Goal: Task Accomplishment & Management: Use online tool/utility

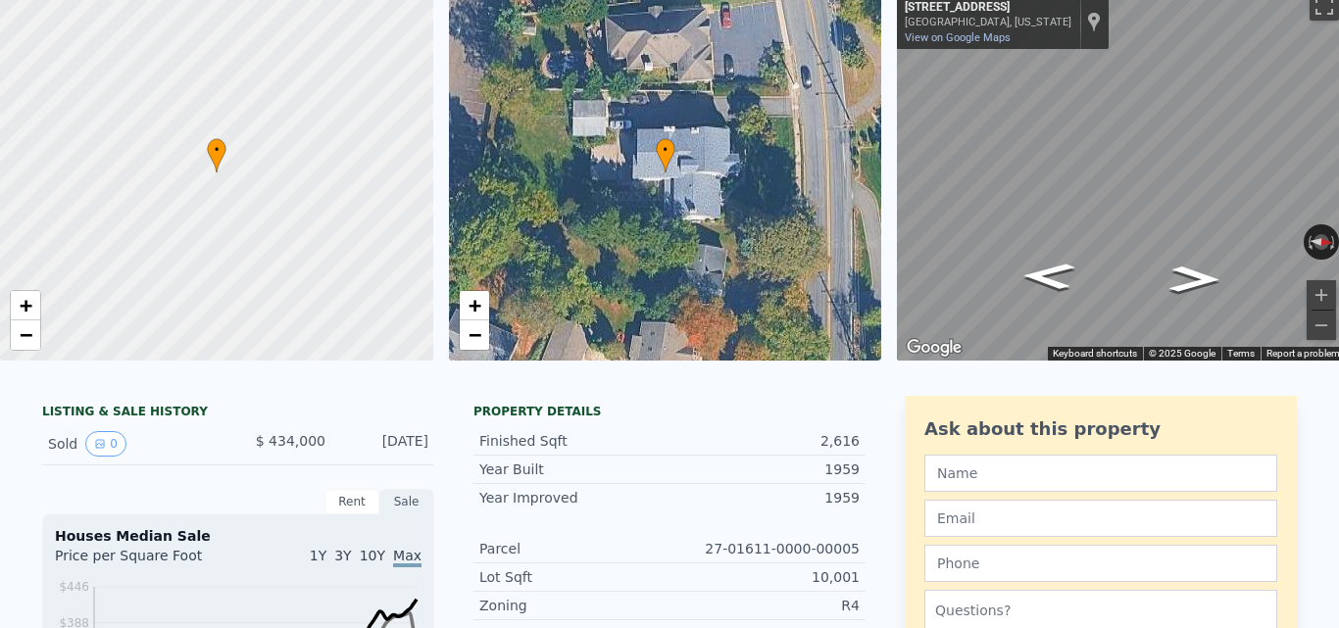
scroll to position [23, 0]
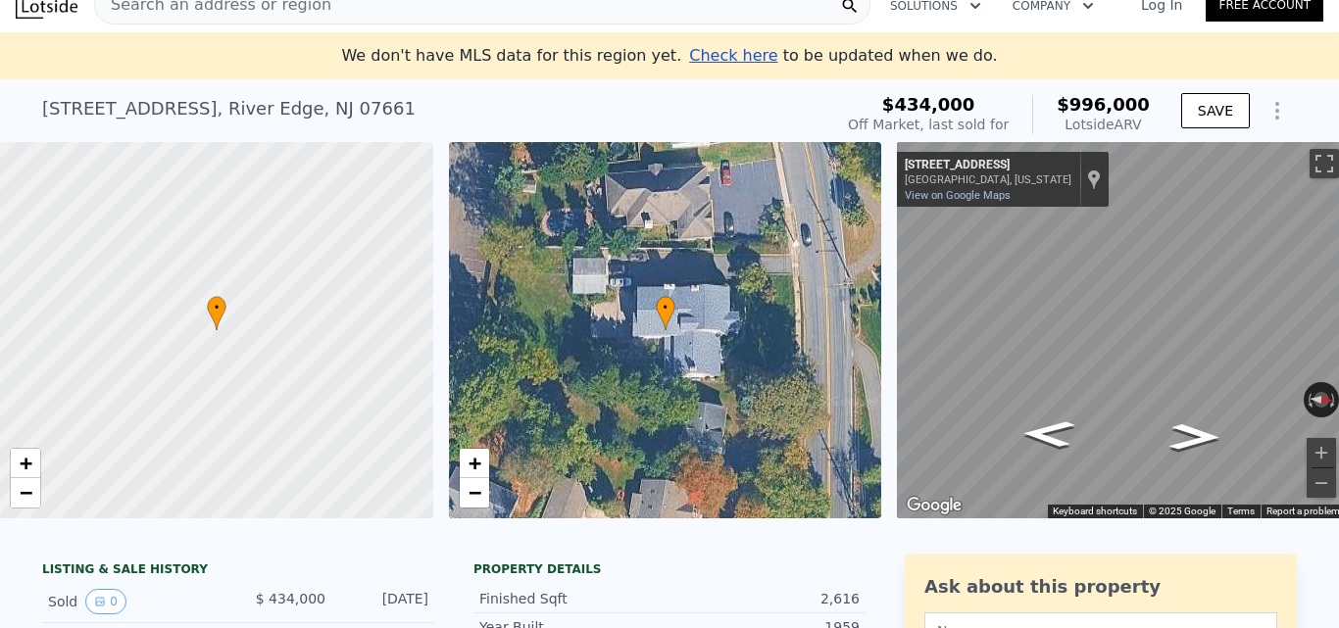
click at [459, 15] on div "Search an address or region" at bounding box center [482, 4] width 776 height 39
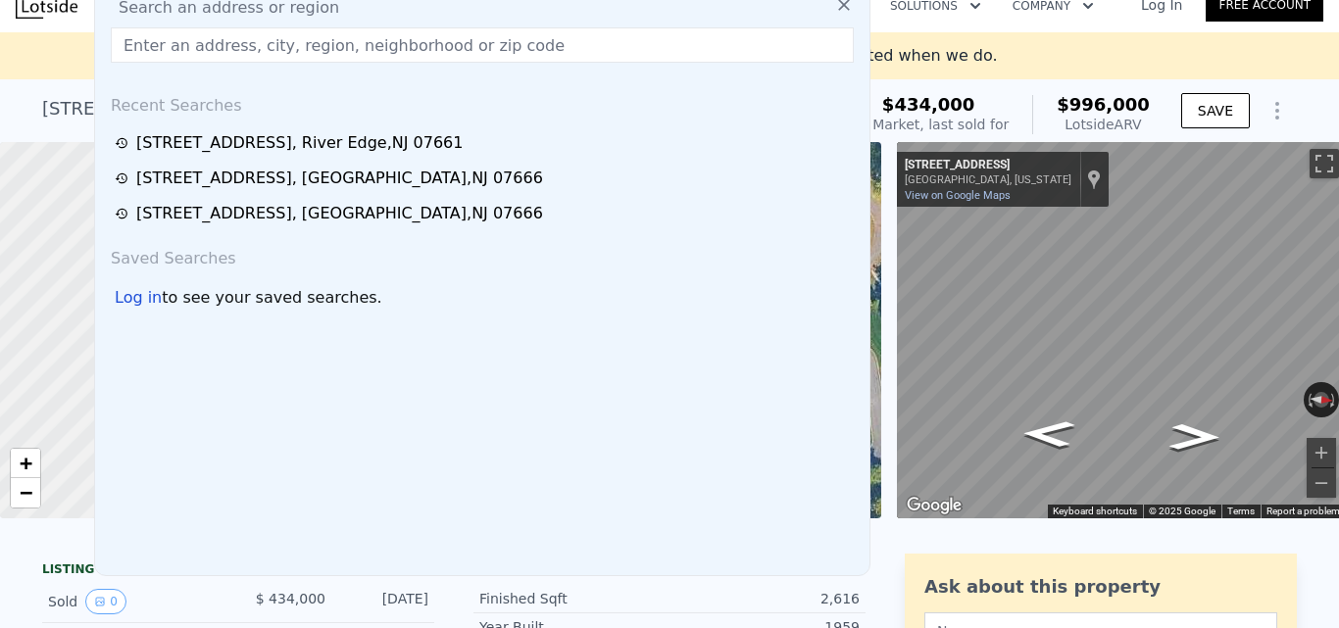
scroll to position [0, 0]
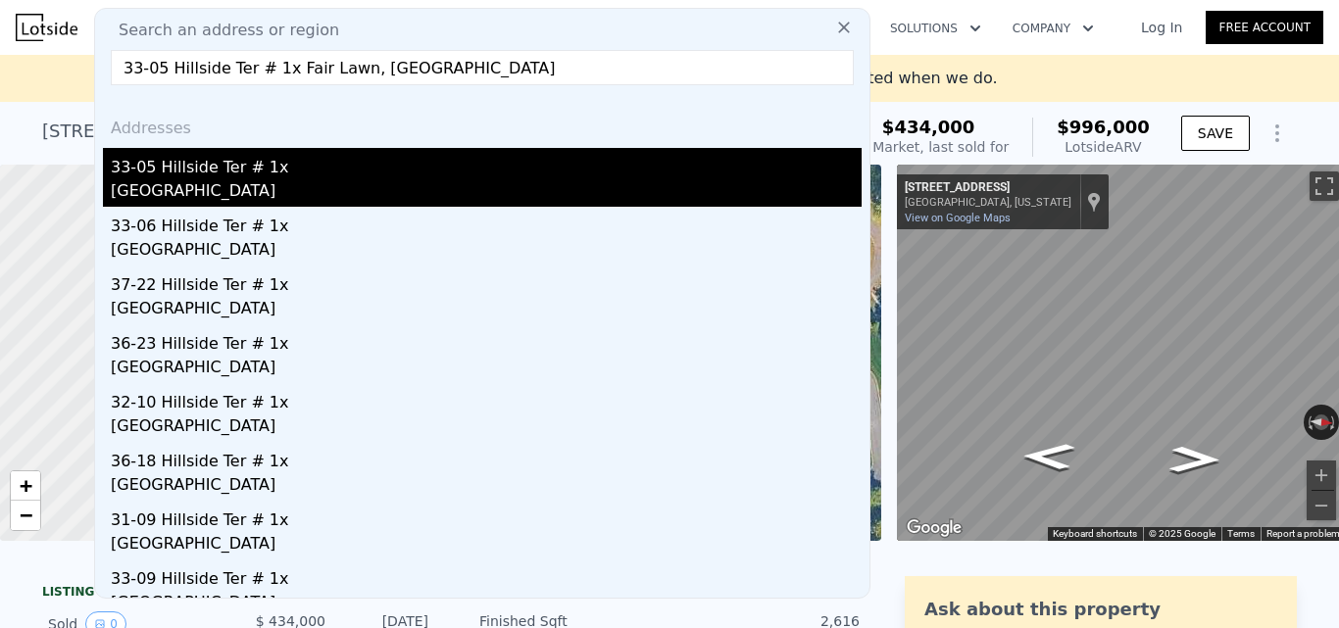
type input "33-05 Hillside Ter # 1x Fair Lawn, [GEOGRAPHIC_DATA]"
click at [437, 168] on div "33-05 Hillside Ter # 1x" at bounding box center [486, 163] width 751 height 31
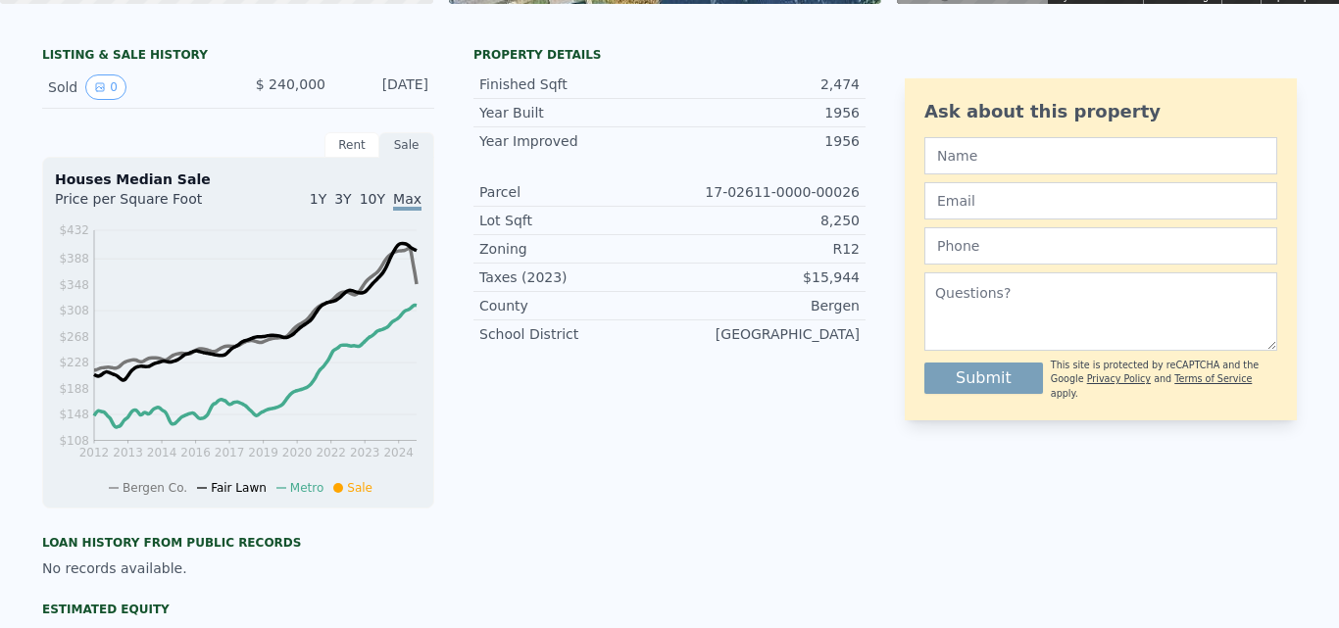
scroll to position [7, 0]
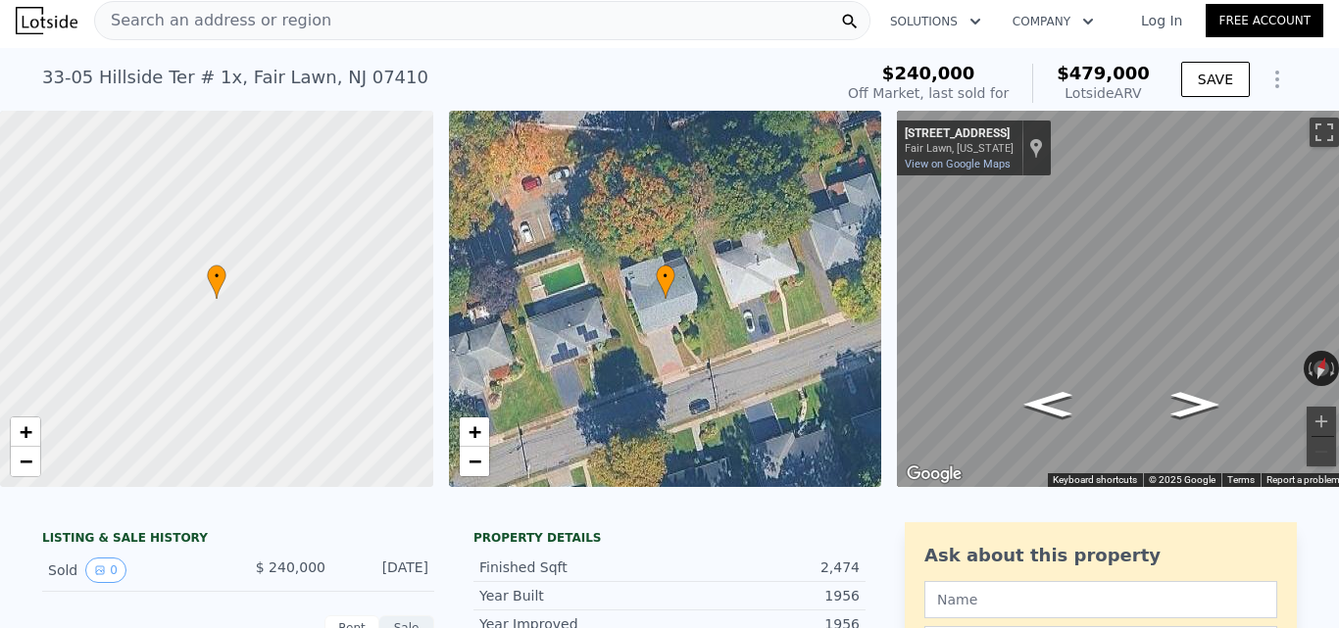
click at [398, 35] on div "Search an address or region" at bounding box center [482, 20] width 776 height 39
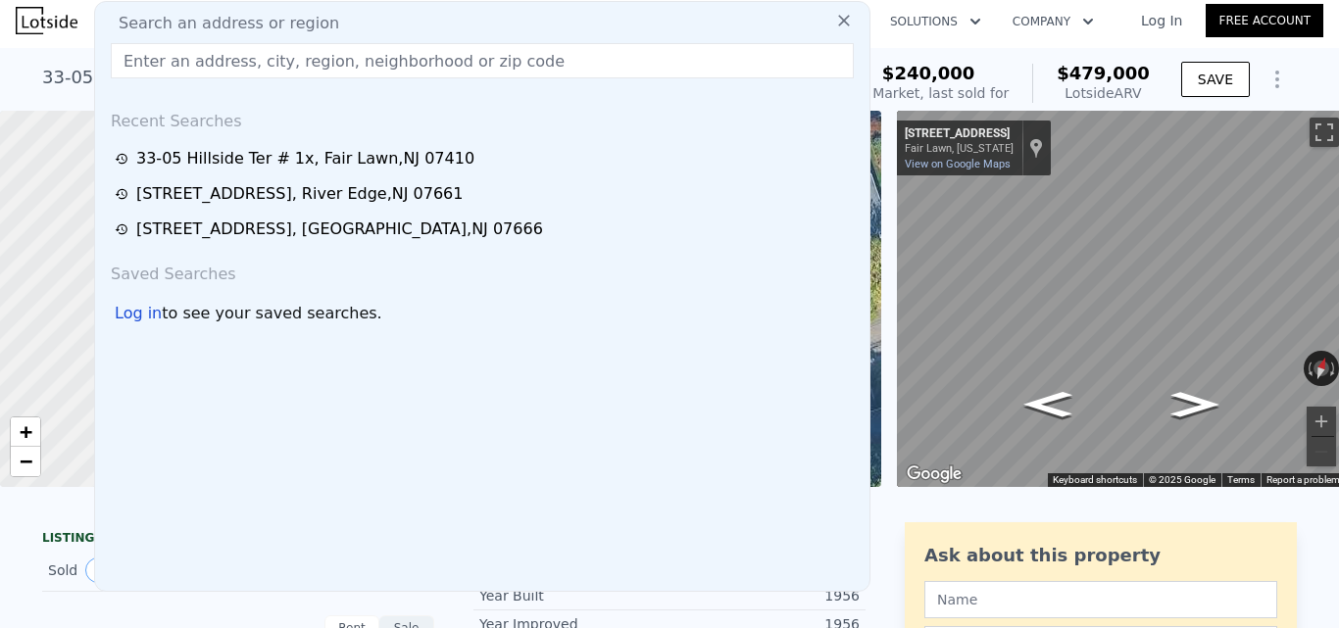
scroll to position [0, 0]
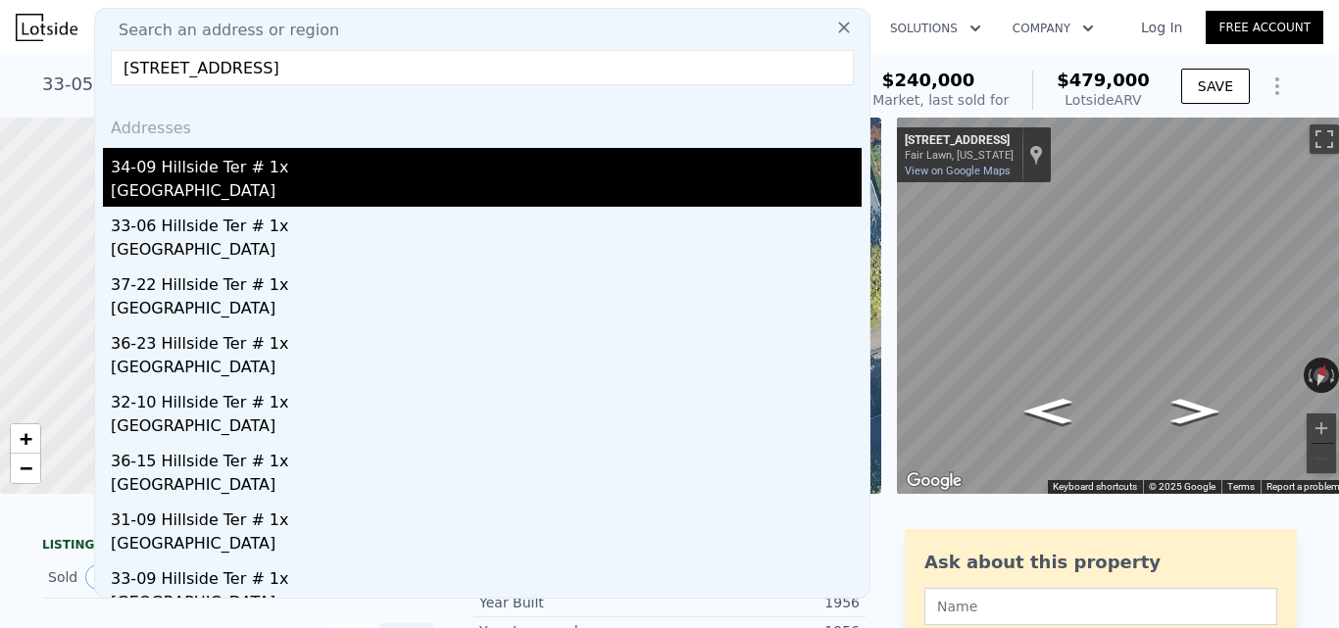
type input "[STREET_ADDRESS]"
click at [442, 179] on div "[GEOGRAPHIC_DATA]" at bounding box center [486, 192] width 751 height 27
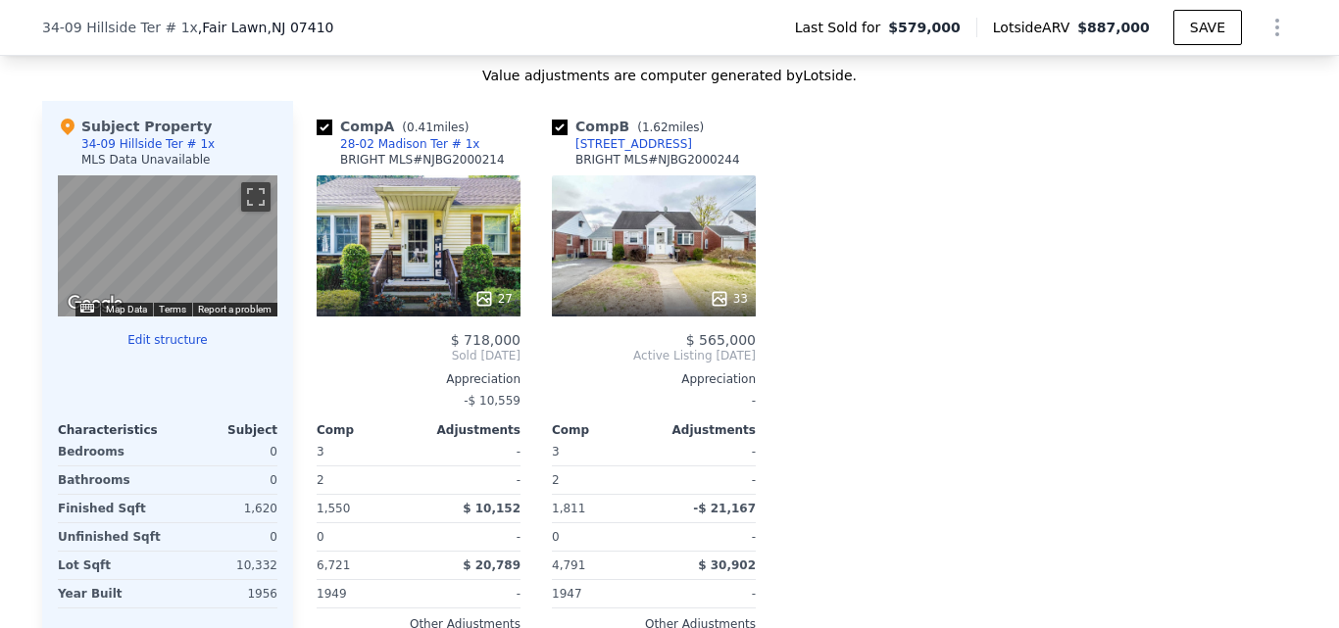
scroll to position [1954, 0]
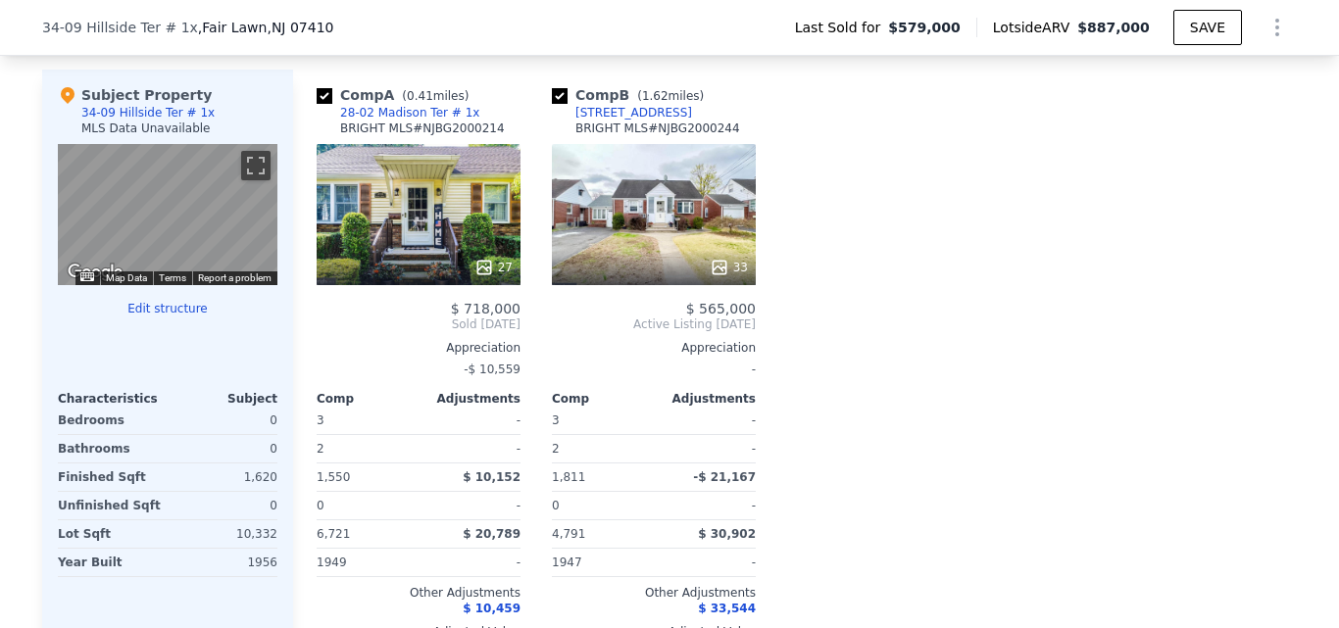
click at [182, 317] on button "Edit structure" at bounding box center [168, 309] width 220 height 16
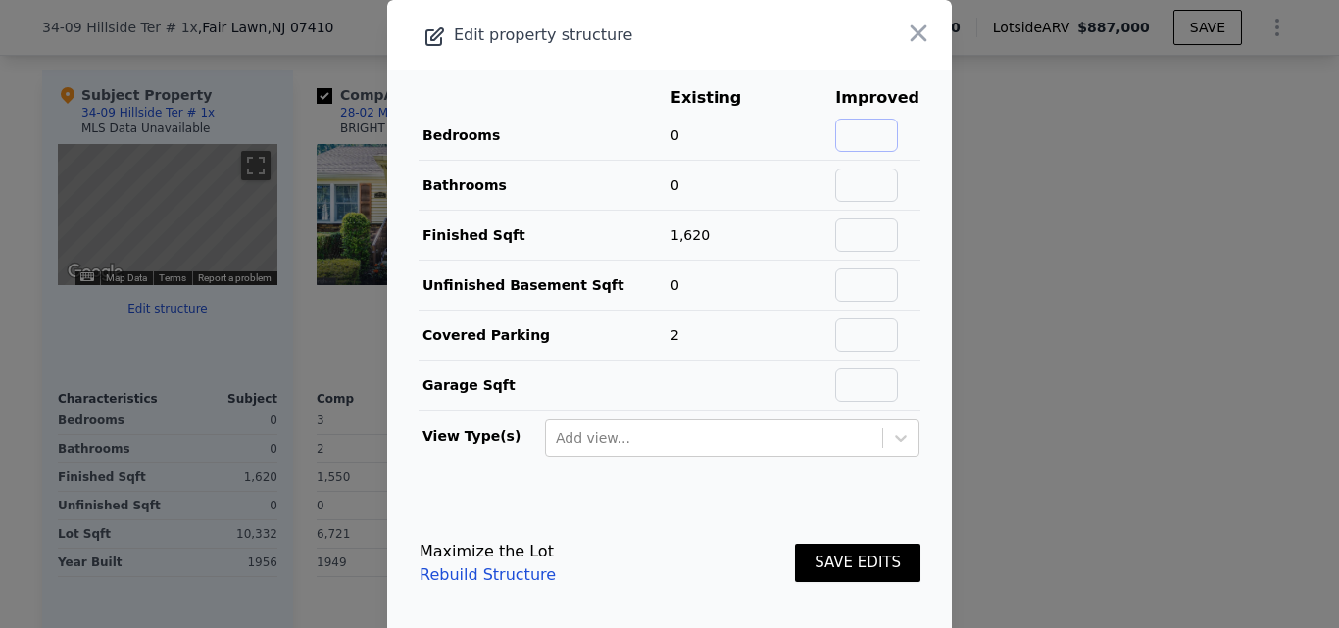
click at [861, 130] on input "text" at bounding box center [866, 135] width 63 height 33
type input "4"
click at [900, 182] on main "Existing Improved Bedrooms 0 4 Bathrooms 0 Finished Sqft 1,620 Unfinished Basem…" at bounding box center [669, 280] width 565 height 420
click at [865, 187] on input "text" at bounding box center [866, 185] width 63 height 33
type input "4"
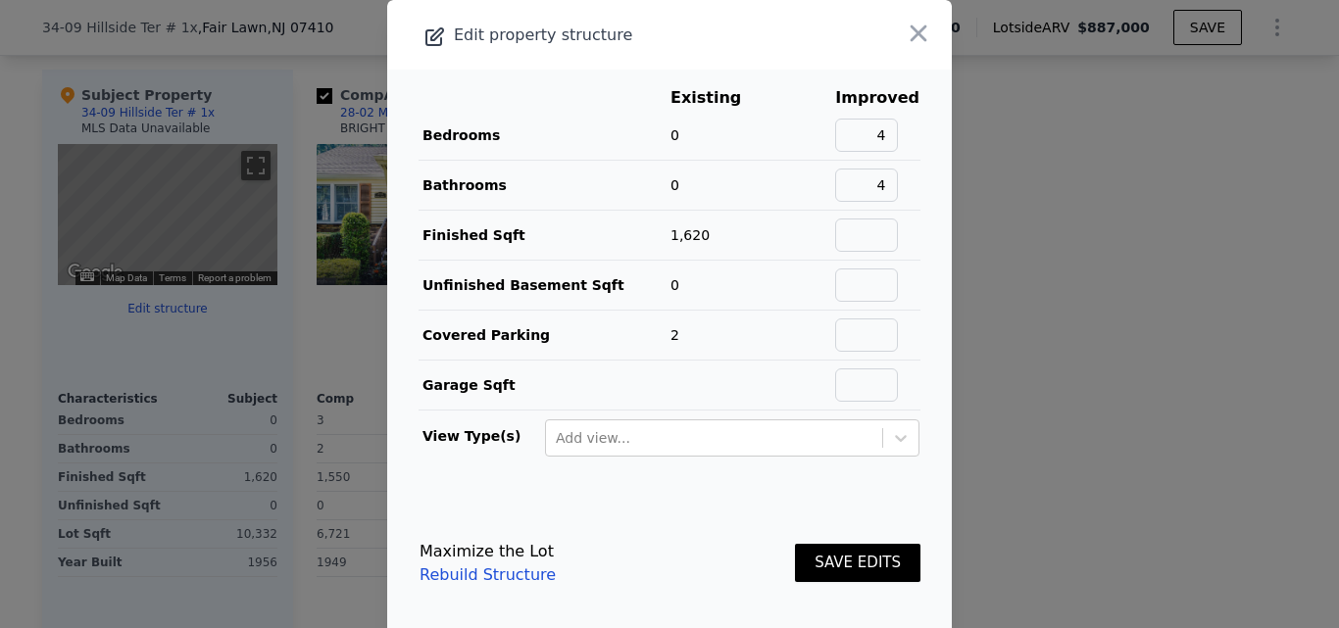
click at [846, 572] on button "SAVE EDITS" at bounding box center [857, 563] width 125 height 38
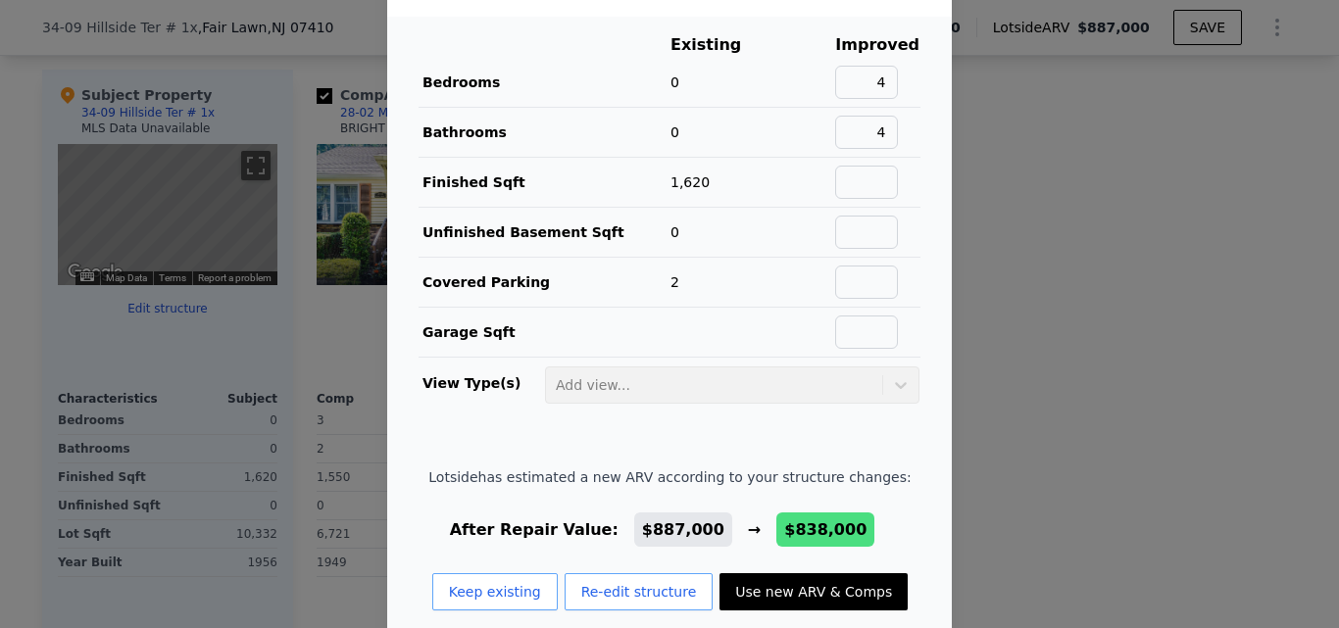
scroll to position [81, 0]
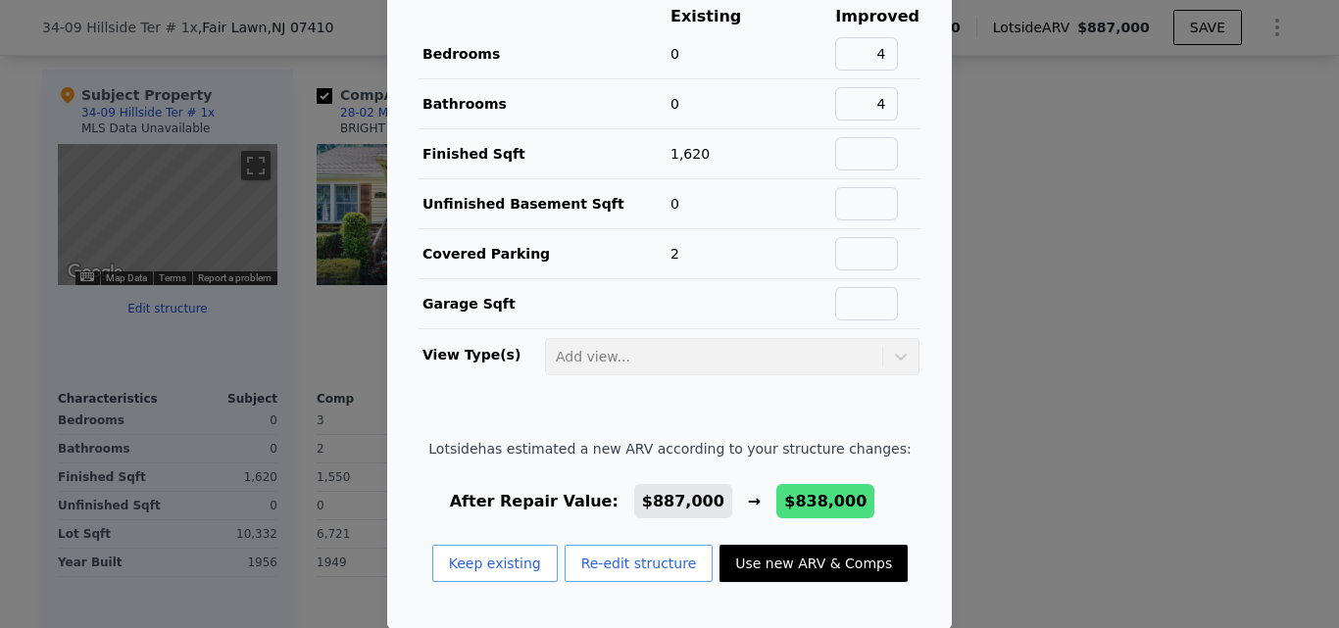
click at [771, 556] on button "Use new ARV & Comps" at bounding box center [813, 563] width 188 height 37
type input "$ 838,000"
type input "$ 163,586"
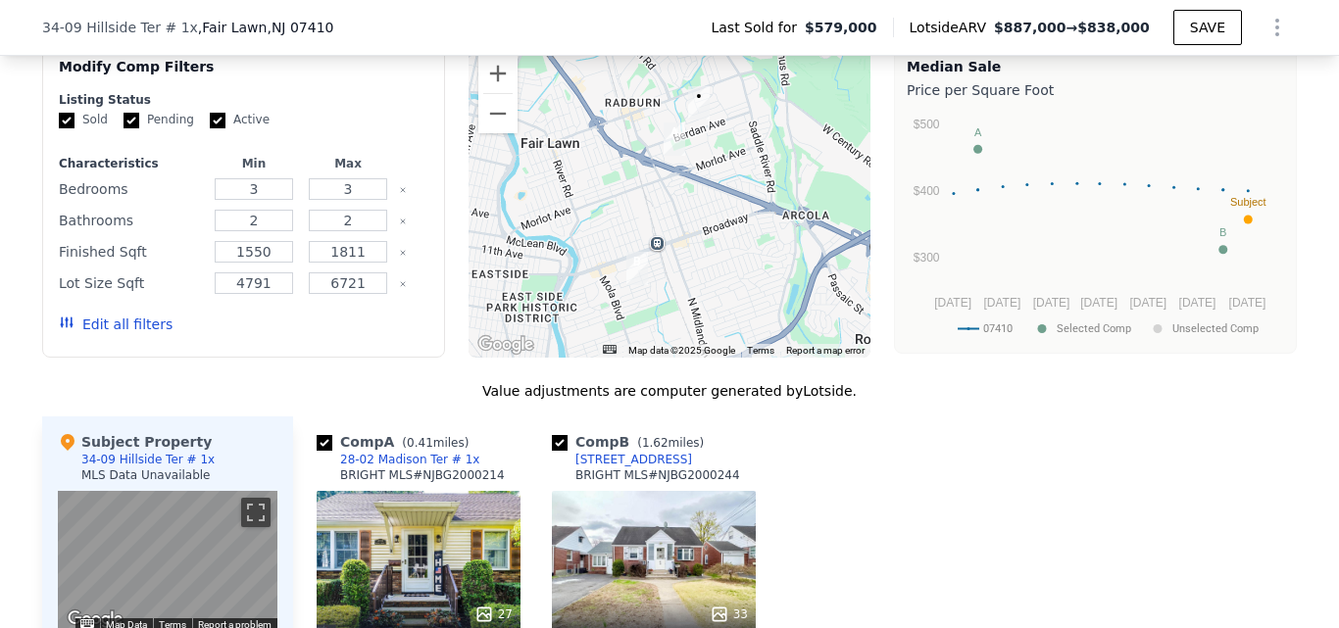
scroll to position [1561, 0]
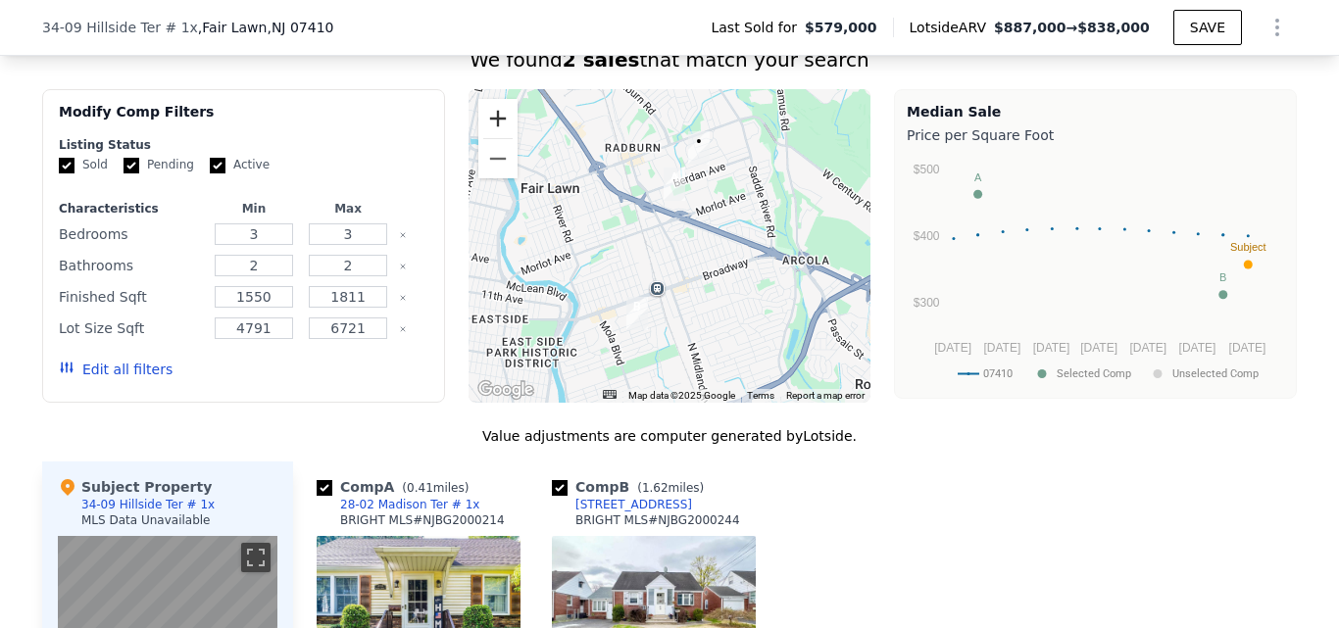
click at [480, 123] on button "Zoom in" at bounding box center [497, 118] width 39 height 39
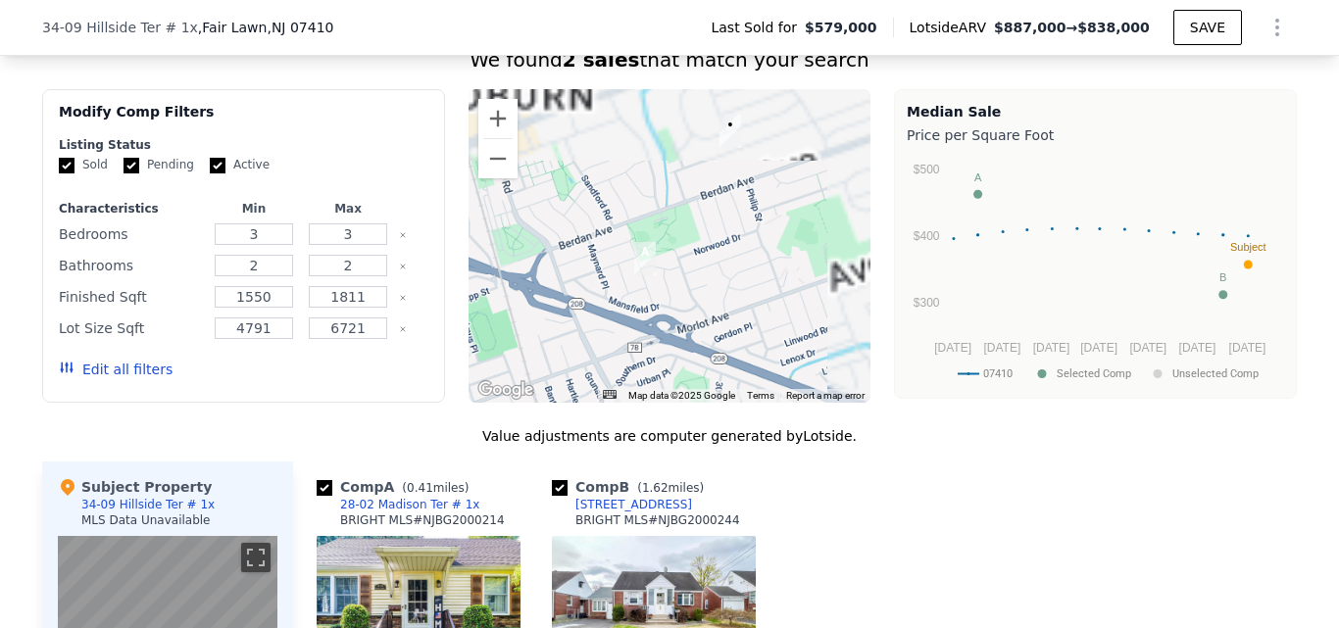
drag, startPoint x: 718, startPoint y: 142, endPoint x: 662, endPoint y: 378, distance: 243.0
click at [662, 378] on div at bounding box center [670, 246] width 403 height 314
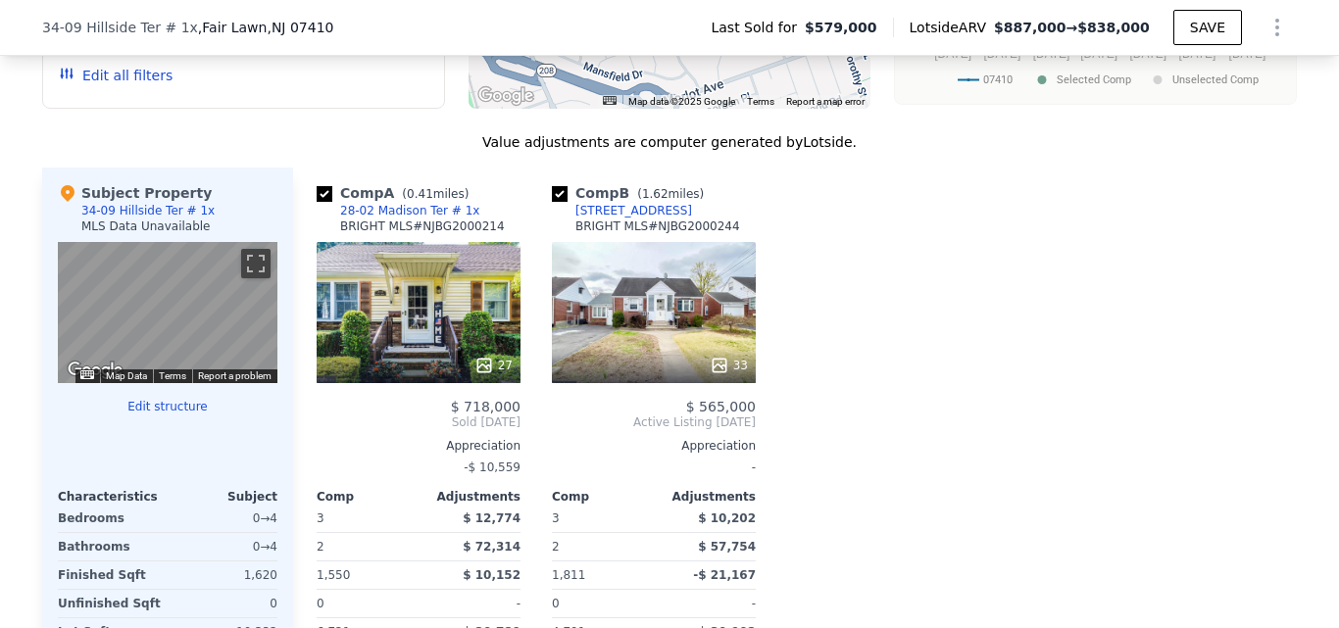
scroll to position [1954, 0]
